Goal: Information Seeking & Learning: Learn about a topic

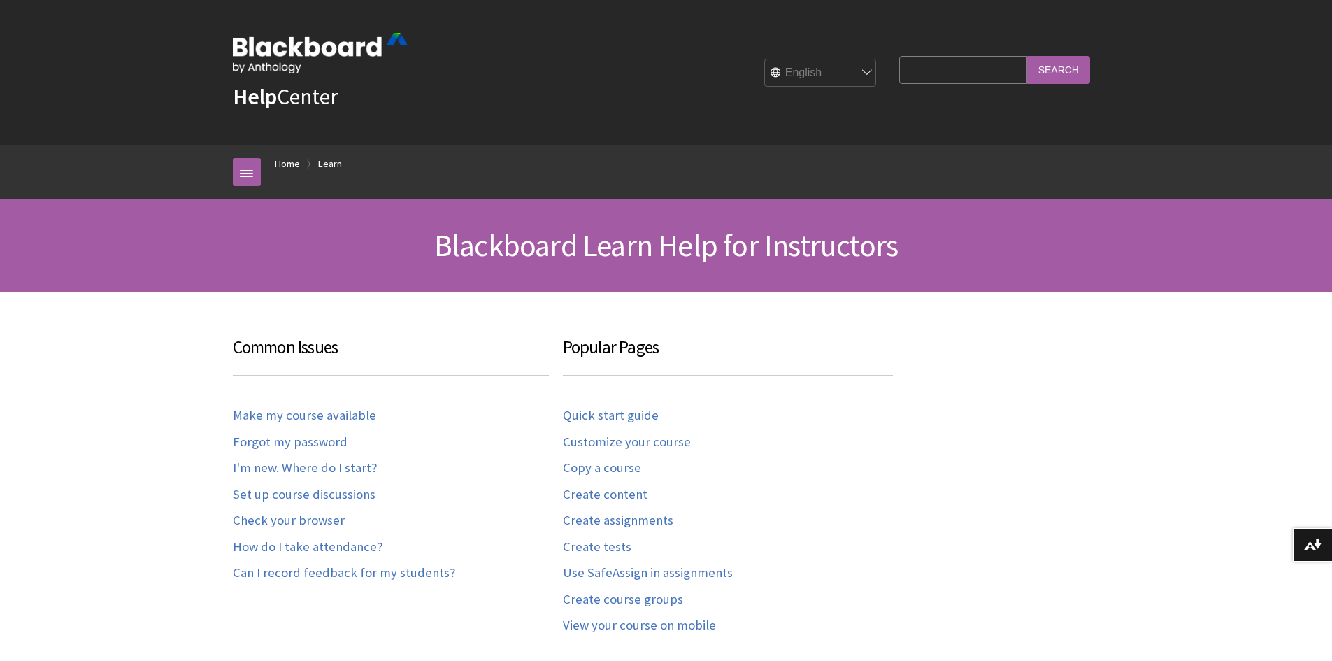
scroll to position [1377, 0]
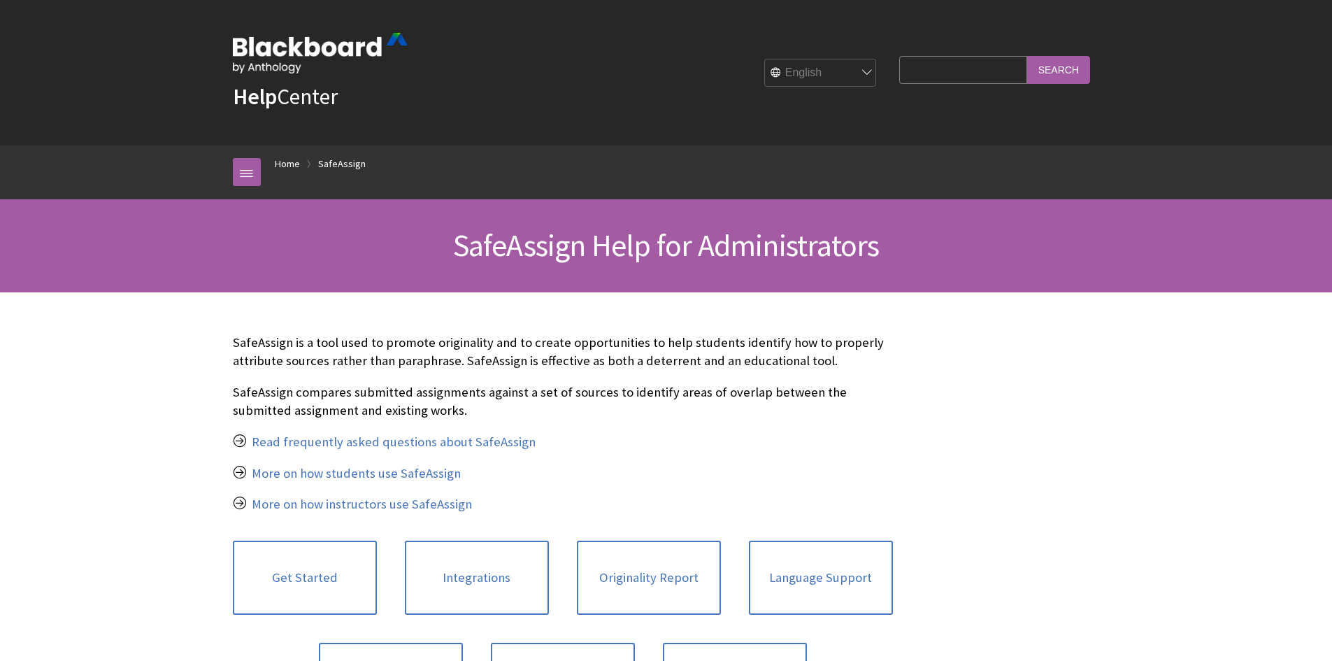
scroll to position [1497, 0]
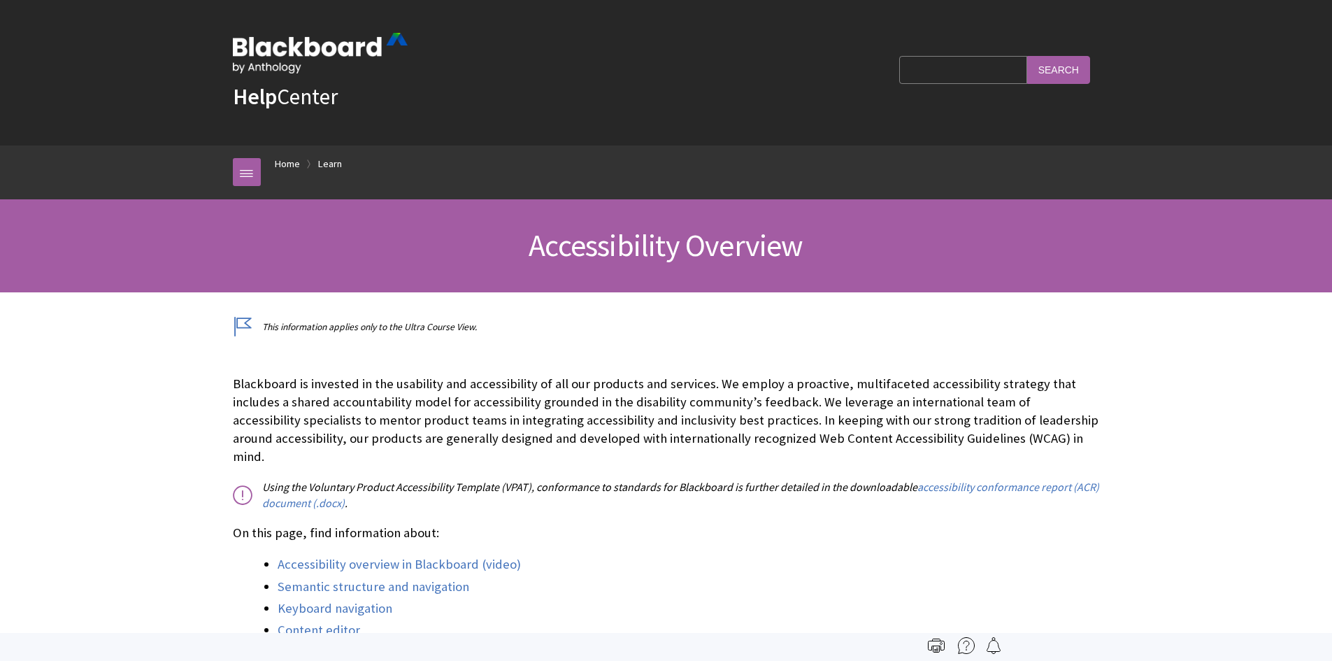
scroll to position [1215, 0]
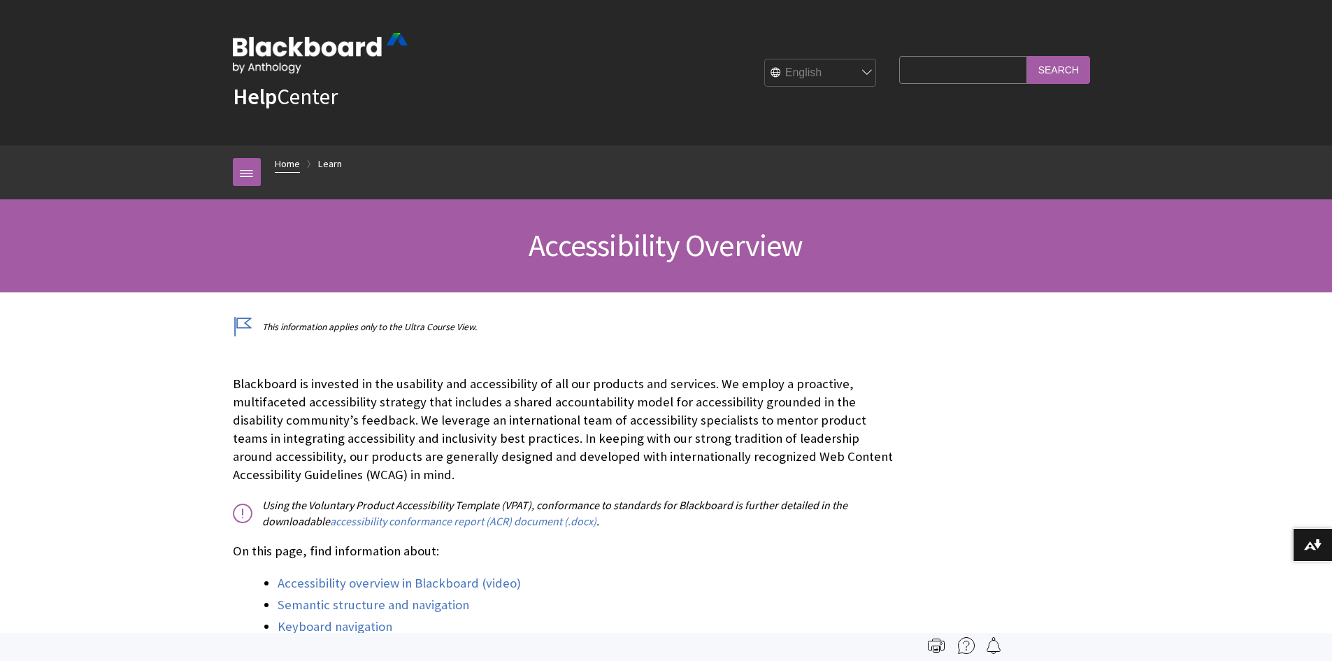
click at [289, 165] on link "Home" at bounding box center [287, 163] width 25 height 17
